Goal: Information Seeking & Learning: Learn about a topic

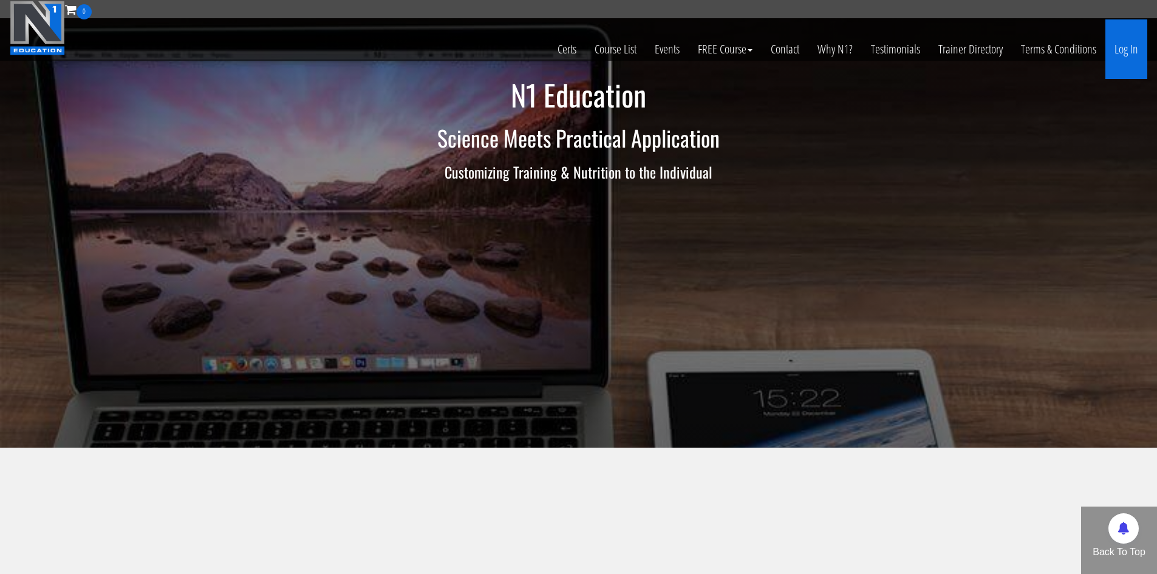
click at [1132, 57] on link "Log In" at bounding box center [1127, 49] width 42 height 60
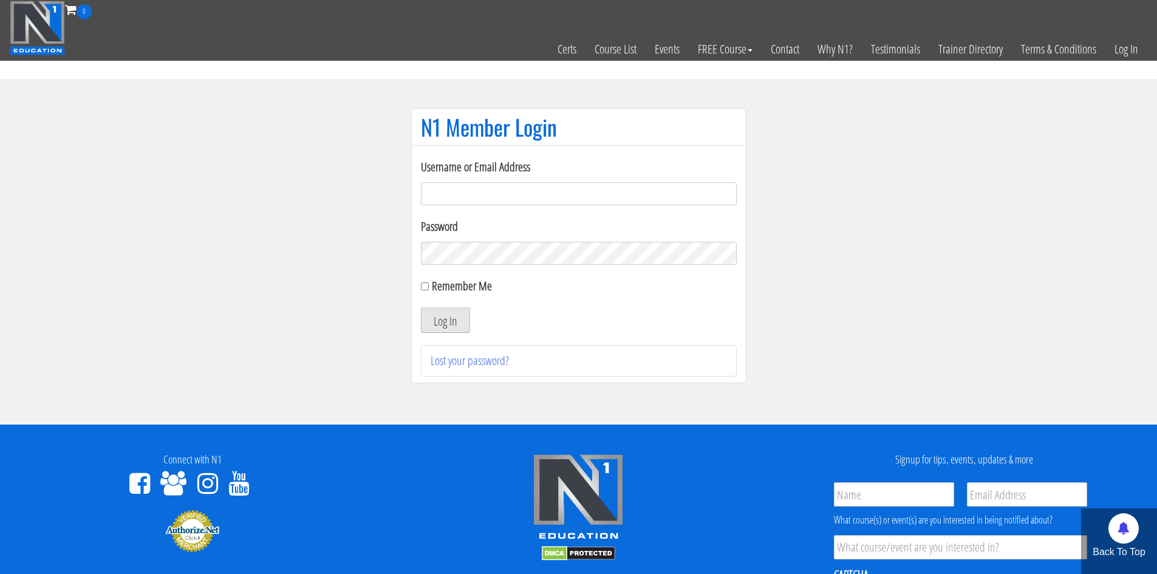
type input "[EMAIL_ADDRESS][DOMAIN_NAME]"
click at [434, 326] on button "Log In" at bounding box center [445, 320] width 49 height 26
drag, startPoint x: 749, startPoint y: 369, endPoint x: 721, endPoint y: 372, distance: 28.1
click at [721, 371] on section "N1 Member Login Username or Email Address makszietek@gmail.com Password Remembe…" at bounding box center [578, 252] width 1157 height 346
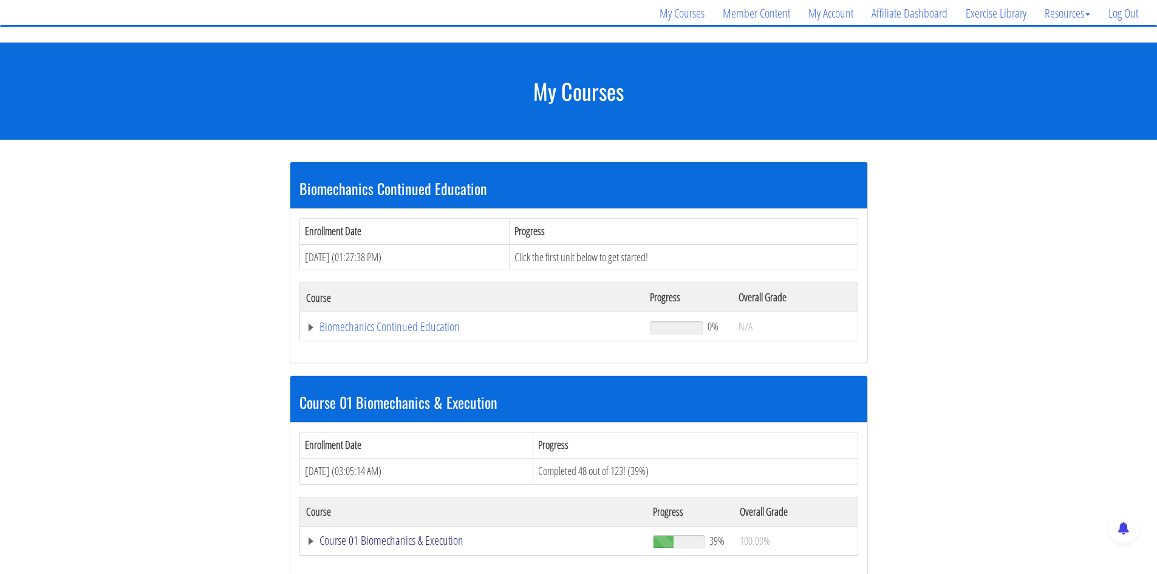
scroll to position [243, 0]
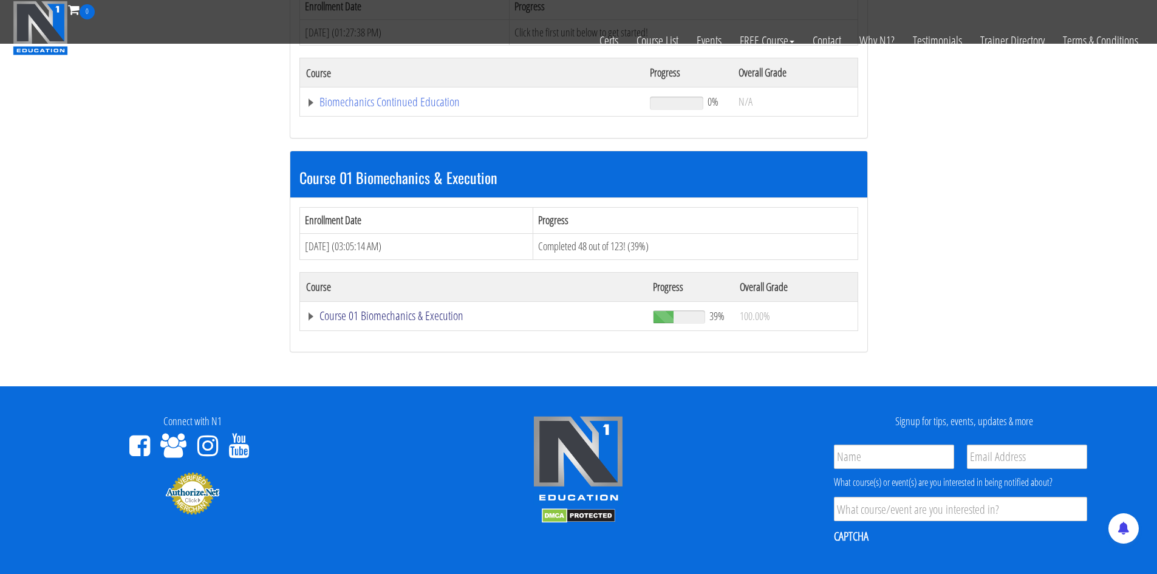
click at [382, 108] on link "Course 01 Biomechanics & Execution" at bounding box center [472, 102] width 332 height 12
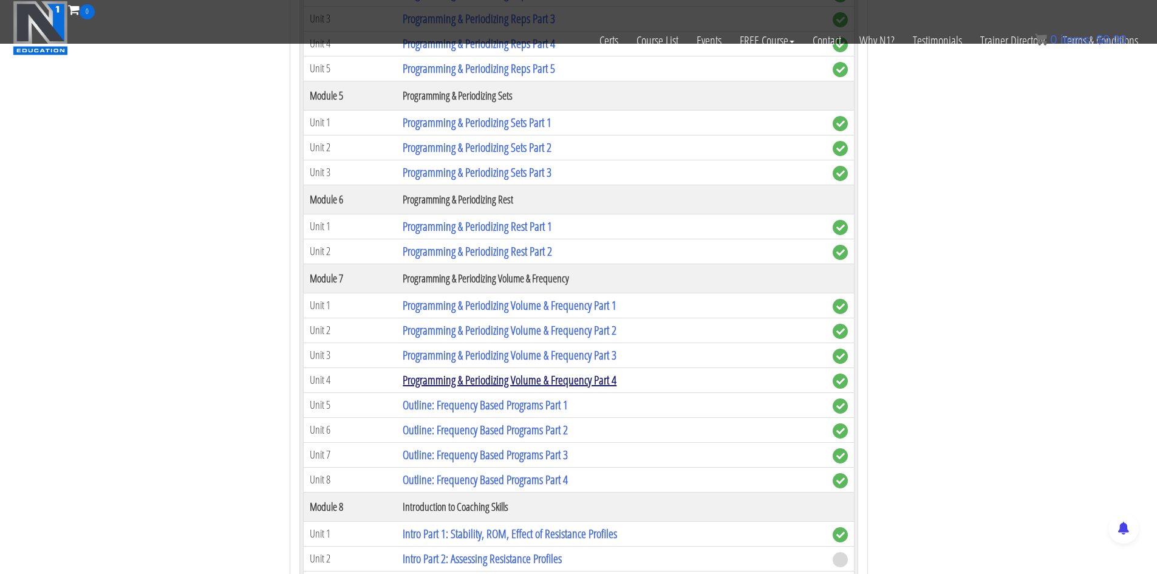
scroll to position [1762, 0]
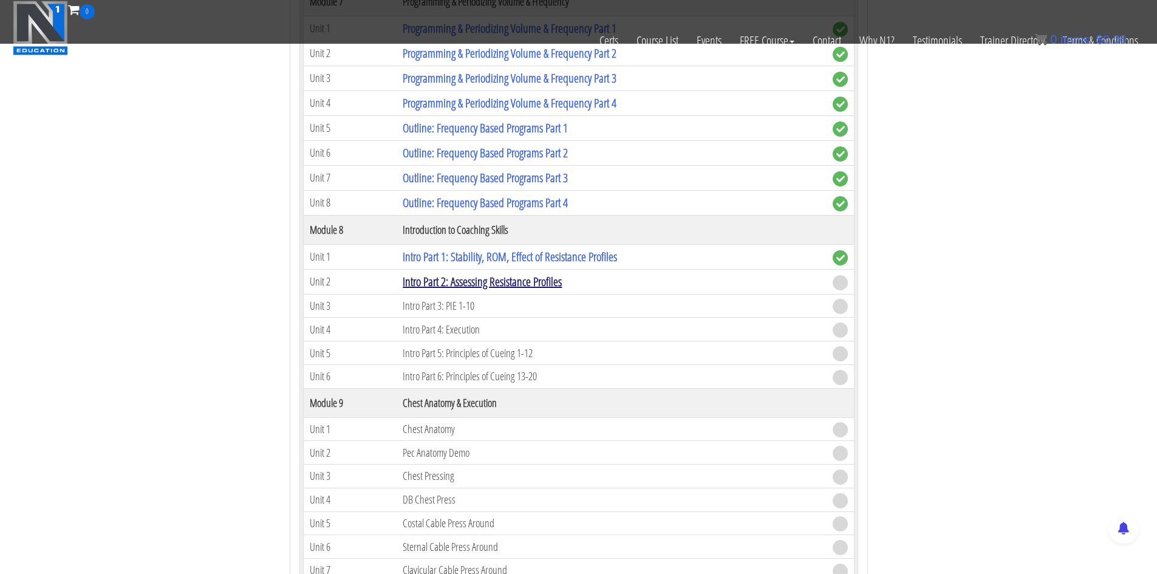
click at [450, 278] on link "Intro Part 2: Assessing Resistance Profiles" at bounding box center [482, 281] width 159 height 16
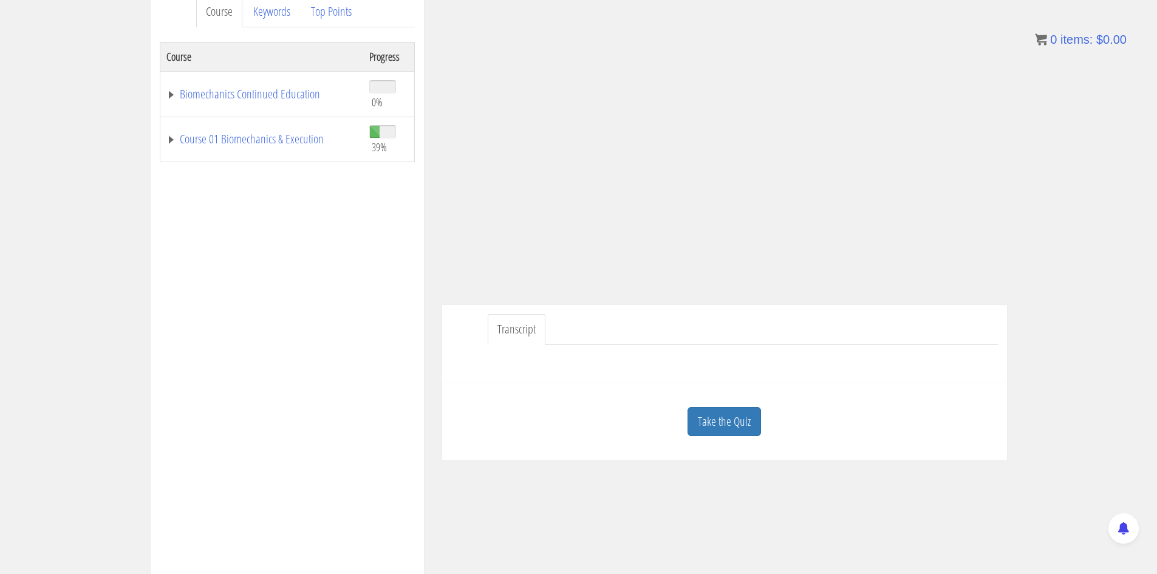
scroll to position [2, 0]
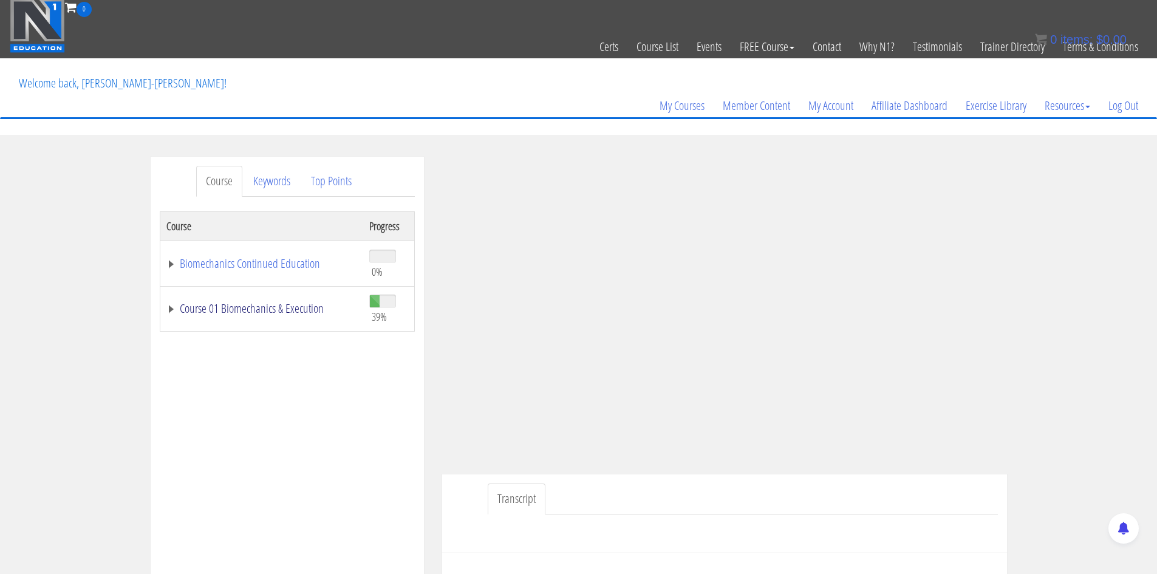
click at [289, 304] on link "Course 01 Biomechanics & Execution" at bounding box center [261, 309] width 191 height 12
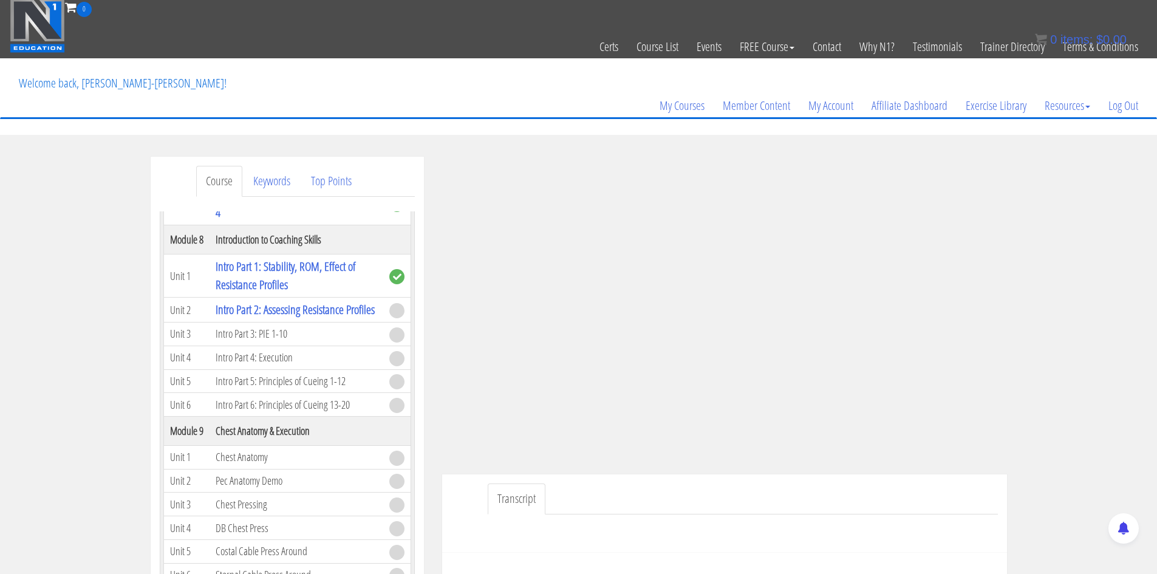
scroll to position [1762, 0]
click at [938, 508] on ul "Transcript" at bounding box center [743, 499] width 510 height 31
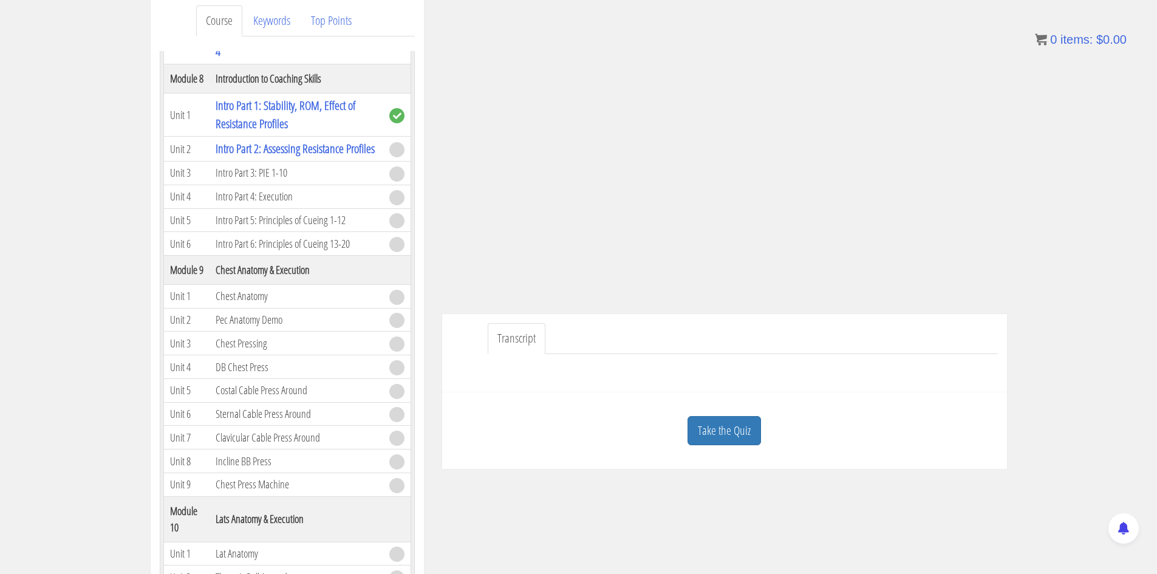
scroll to position [202, 0]
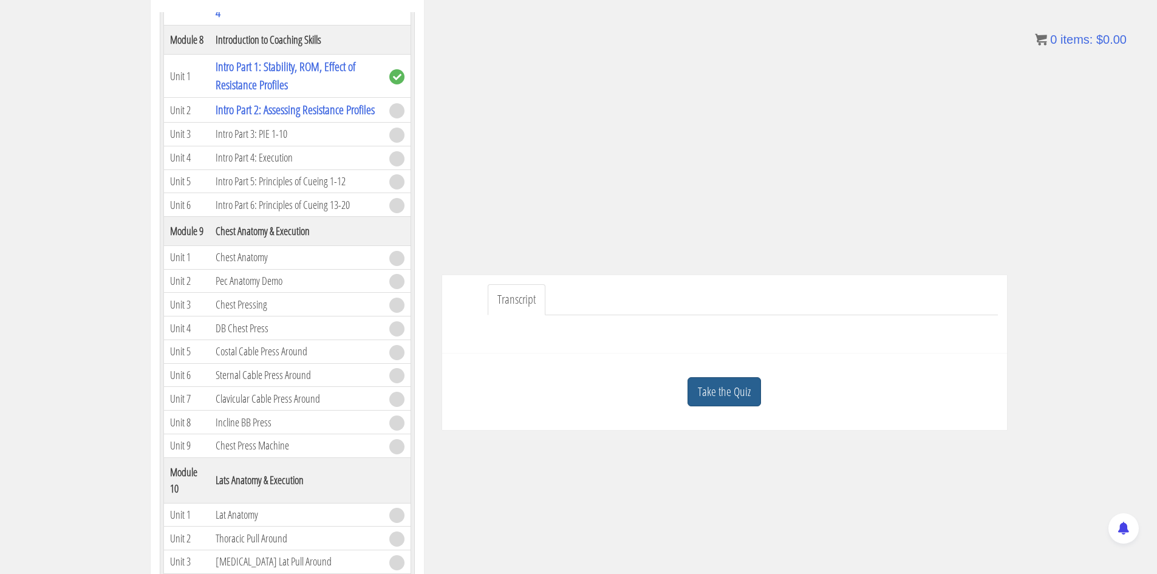
click at [706, 380] on link "Take the Quiz" at bounding box center [725, 392] width 74 height 30
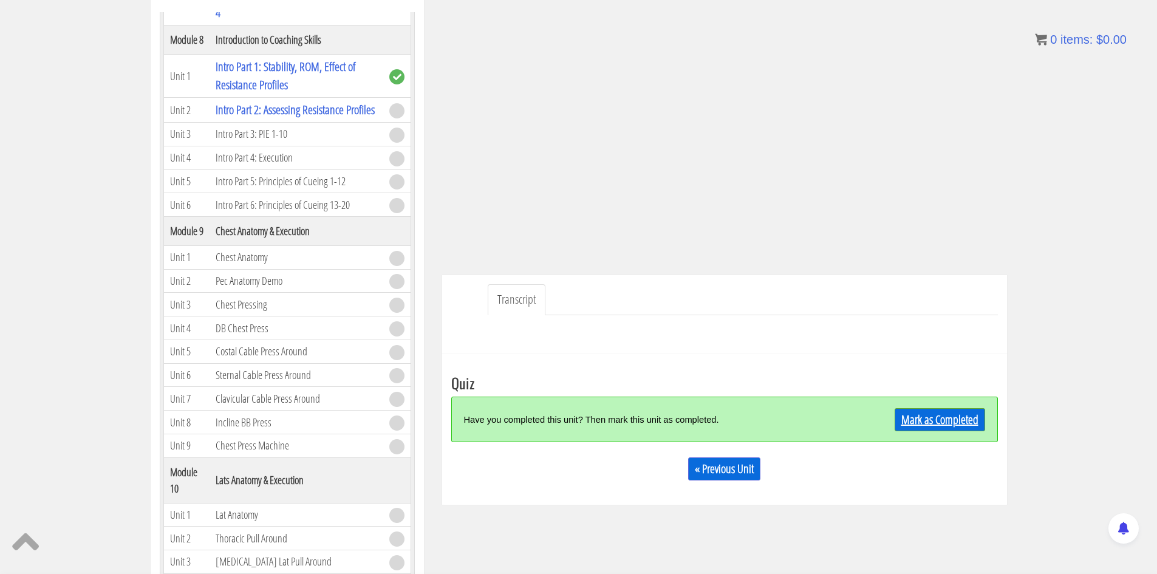
click at [968, 420] on link "Mark as Completed" at bounding box center [940, 419] width 91 height 23
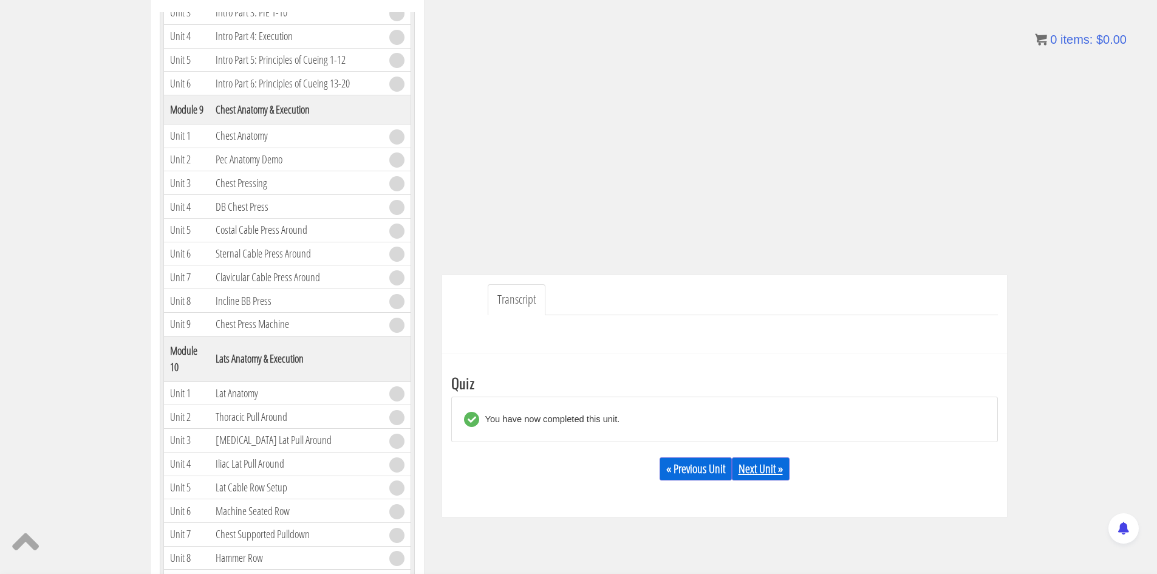
click at [764, 471] on link "Next Unit »" at bounding box center [761, 468] width 58 height 23
